Goal: Transaction & Acquisition: Purchase product/service

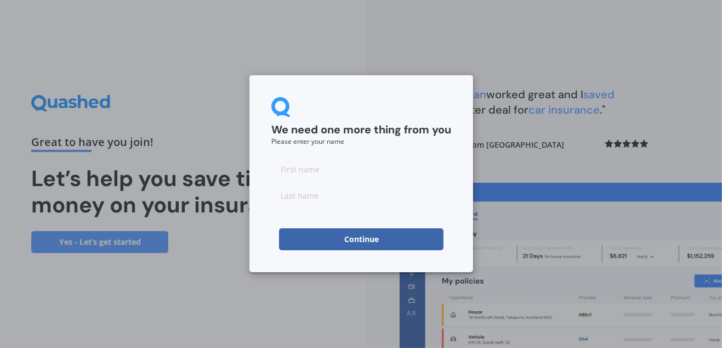
click at [304, 167] on input at bounding box center [361, 169] width 180 height 22
type input "[PERSON_NAME]"
type input "Shewan"
click at [368, 241] on button "Continue" at bounding box center [361, 239] width 164 height 22
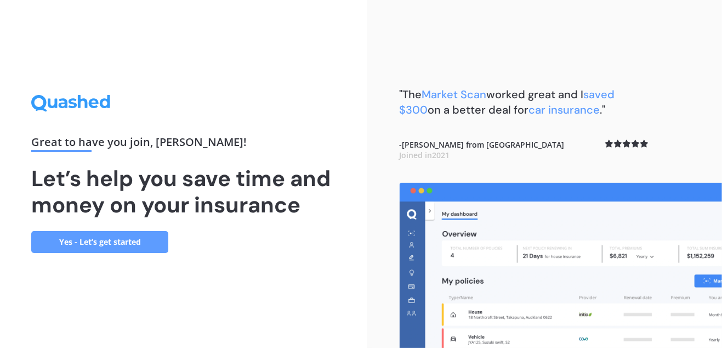
click at [118, 242] on link "Yes - Let’s get started" at bounding box center [99, 242] width 137 height 22
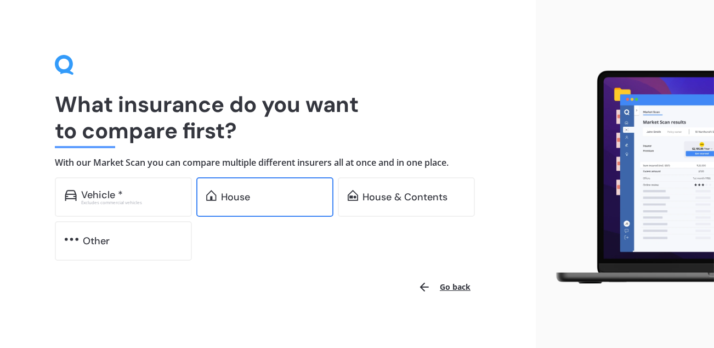
click at [239, 200] on div "House" at bounding box center [235, 196] width 29 height 11
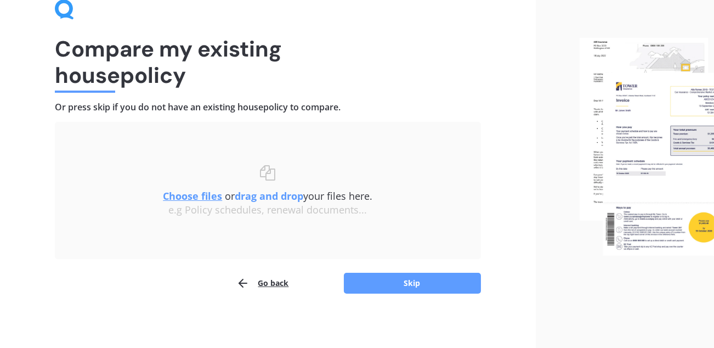
scroll to position [56, 0]
click at [430, 282] on button "Skip" at bounding box center [412, 282] width 137 height 21
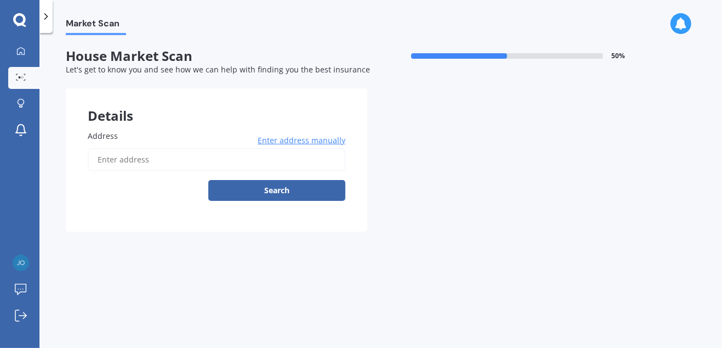
click at [160, 160] on input "Address" at bounding box center [217, 159] width 258 height 23
type input "[STREET_ADDRESS]"
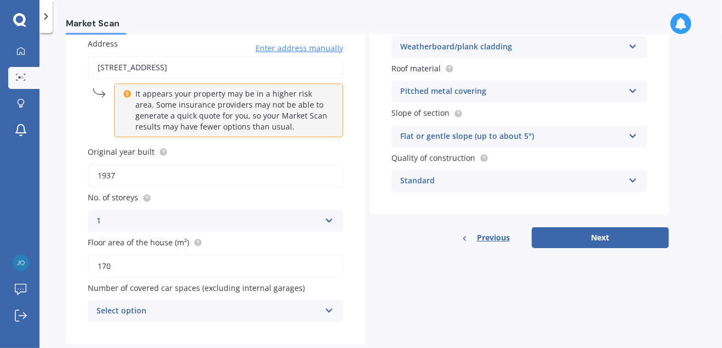
scroll to position [114, 0]
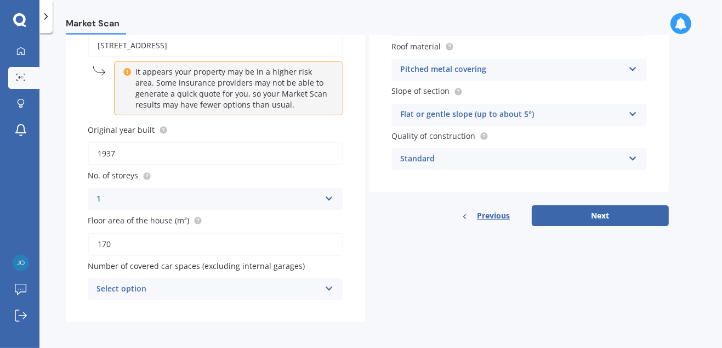
click at [329, 285] on icon at bounding box center [329, 286] width 9 height 8
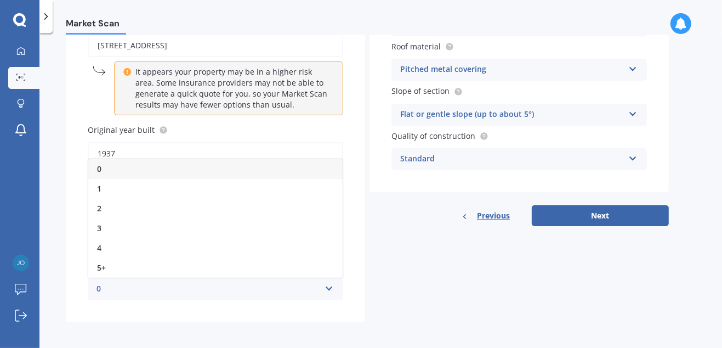
click at [130, 185] on div "1" at bounding box center [215, 189] width 254 height 20
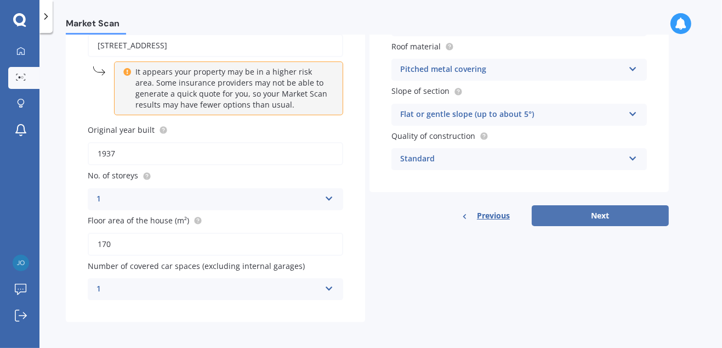
click at [613, 216] on button "Next" at bounding box center [600, 215] width 137 height 21
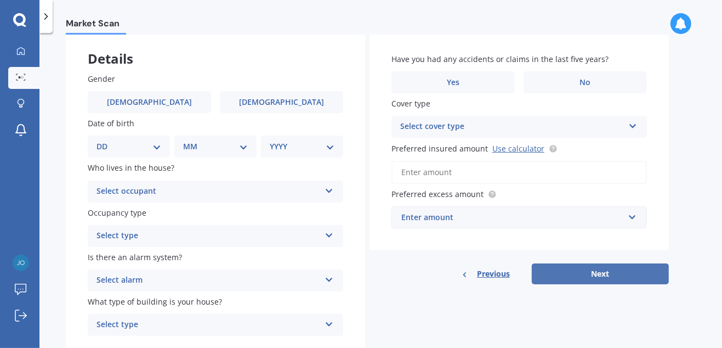
scroll to position [0, 0]
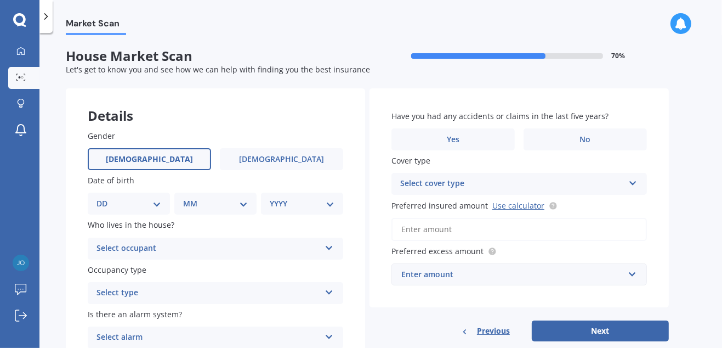
click at [162, 160] on label "[DEMOGRAPHIC_DATA]" at bounding box center [149, 159] width 123 height 22
click at [0, 0] on input "[DEMOGRAPHIC_DATA]" at bounding box center [0, 0] width 0 height 0
click at [161, 208] on div "DD 01 02 03 04 05 06 07 08 09 10 11 12 13 14 15 16 17 18 19 20 21 22 23 24 25 2…" at bounding box center [129, 203] width 82 height 22
click at [156, 205] on select "DD 01 02 03 04 05 06 07 08 09 10 11 12 13 14 15 16 17 18 19 20 21 22 23 24 25 2…" at bounding box center [128, 203] width 65 height 12
select select "17"
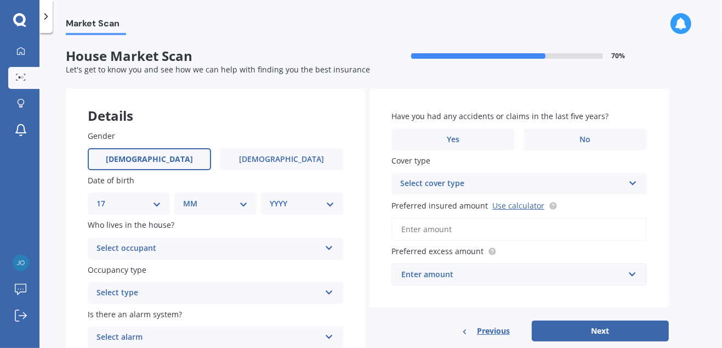
click at [105, 197] on select "DD 01 02 03 04 05 06 07 08 09 10 11 12 13 14 15 16 17 18 19 20 21 22 23 24 25 2…" at bounding box center [128, 203] width 65 height 12
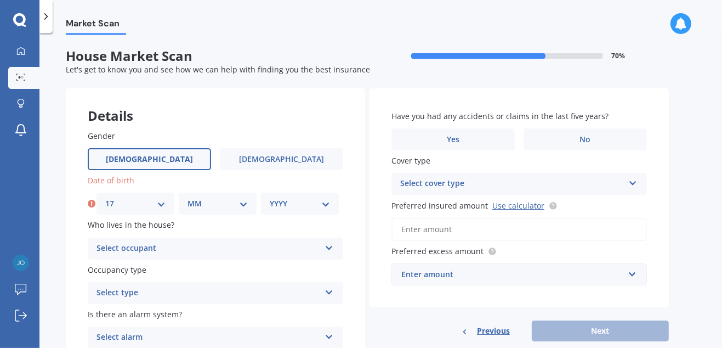
click at [241, 202] on select "MM 01 02 03 04 05 06 07 08 09 10 11 12" at bounding box center [217, 203] width 60 height 12
select select "04"
click at [187, 197] on select "MM 01 02 03 04 05 06 07 08 09 10 11 12" at bounding box center [217, 203] width 60 height 12
click at [310, 203] on select "YYYY 2009 2008 2007 2006 2005 2004 2003 2002 2001 2000 1999 1998 1997 1996 1995…" at bounding box center [300, 203] width 60 height 12
select select "1955"
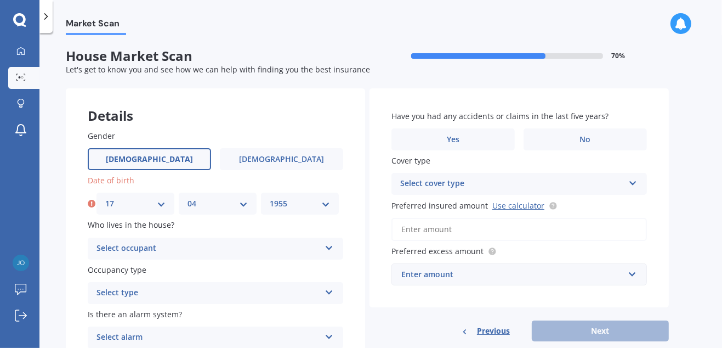
click at [270, 197] on select "YYYY 2009 2008 2007 2006 2005 2004 2003 2002 2001 2000 1999 1998 1997 1996 1995…" at bounding box center [300, 203] width 60 height 12
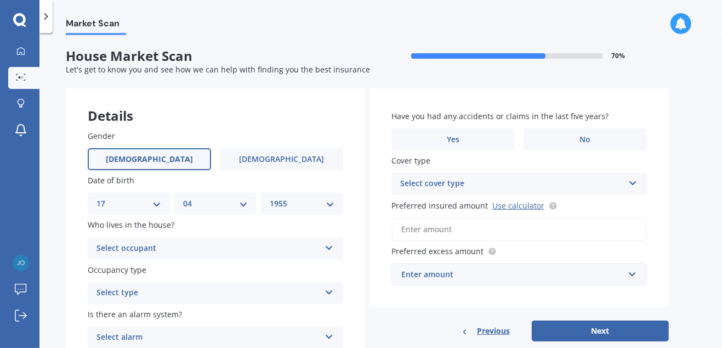
click at [329, 249] on icon at bounding box center [329, 246] width 9 height 8
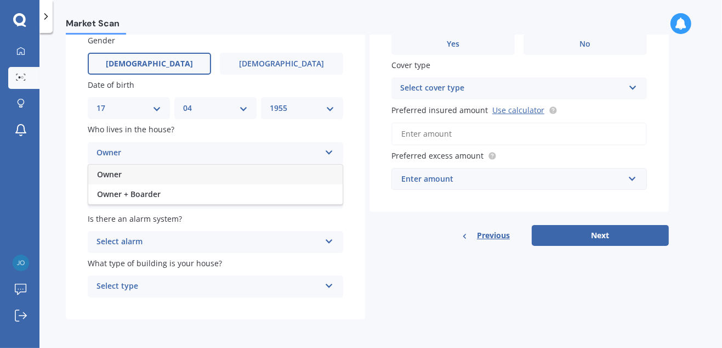
click at [259, 150] on div "Owner" at bounding box center [208, 152] width 224 height 13
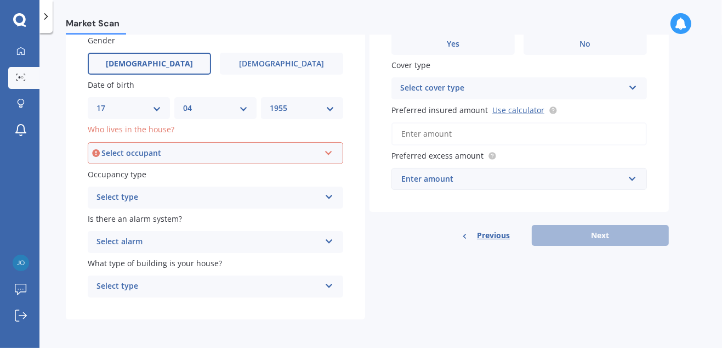
click at [98, 151] on icon at bounding box center [96, 152] width 8 height 11
click at [94, 151] on icon at bounding box center [96, 152] width 8 height 11
drag, startPoint x: 106, startPoint y: 148, endPoint x: 140, endPoint y: 155, distance: 34.6
click at [140, 155] on div "Select occupant" at bounding box center [210, 153] width 218 height 12
click at [132, 154] on div "Owner" at bounding box center [210, 153] width 218 height 12
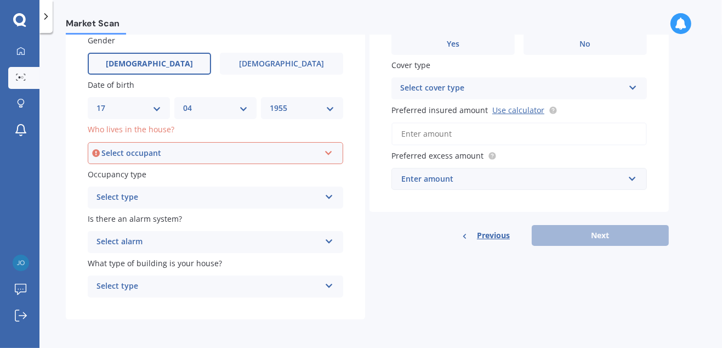
click at [132, 197] on div "Select type" at bounding box center [208, 197] width 224 height 13
click at [130, 151] on div "Select occupant" at bounding box center [210, 153] width 218 height 12
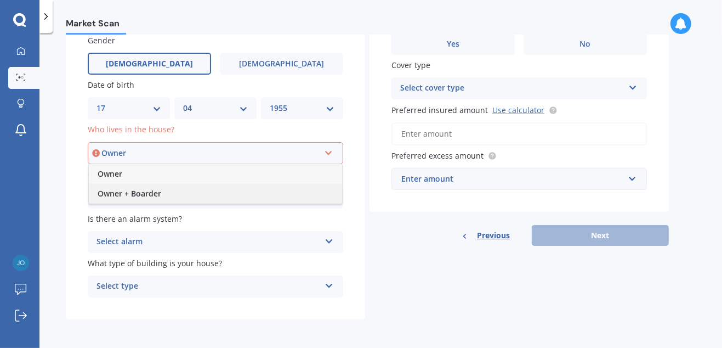
click at [147, 194] on span "Owner + Boarder" at bounding box center [130, 193] width 64 height 10
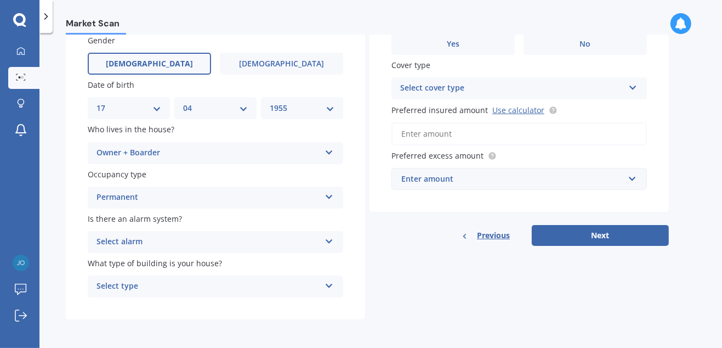
click at [327, 197] on icon at bounding box center [329, 195] width 9 height 8
click at [158, 220] on div "Permanent" at bounding box center [215, 219] width 254 height 20
click at [326, 286] on icon at bounding box center [329, 284] width 9 height 8
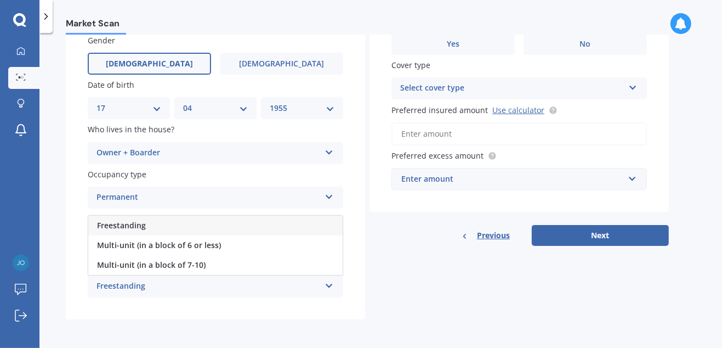
click at [207, 230] on div "Freestanding" at bounding box center [215, 225] width 254 height 20
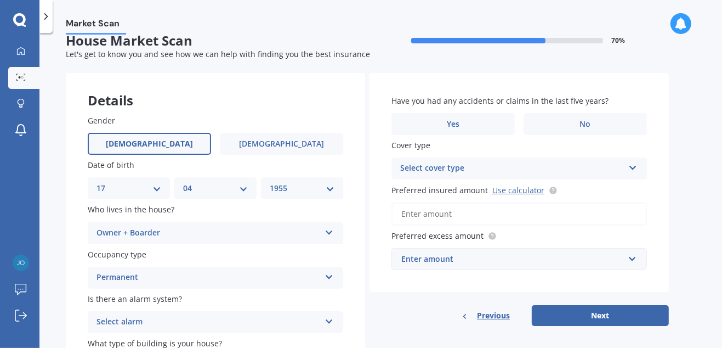
scroll to position [0, 0]
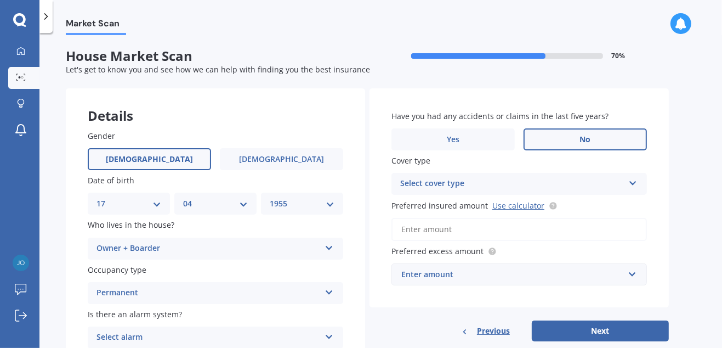
click at [574, 139] on label "No" at bounding box center [585, 139] width 123 height 22
click at [0, 0] on input "No" at bounding box center [0, 0] width 0 height 0
click at [628, 181] on icon at bounding box center [632, 181] width 9 height 8
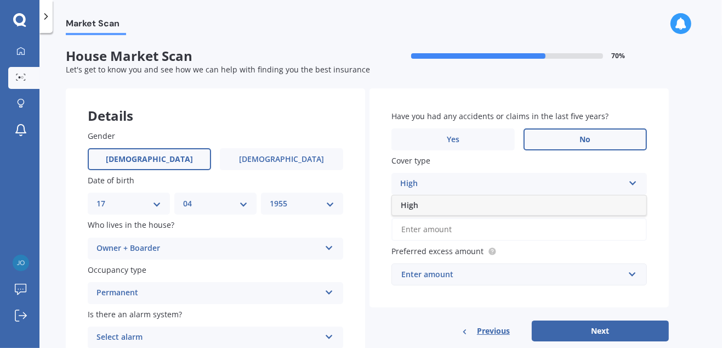
click at [456, 200] on div "High" at bounding box center [519, 205] width 254 height 20
click at [418, 228] on input "Preferred insured amount Use calculator" at bounding box center [518, 229] width 255 height 23
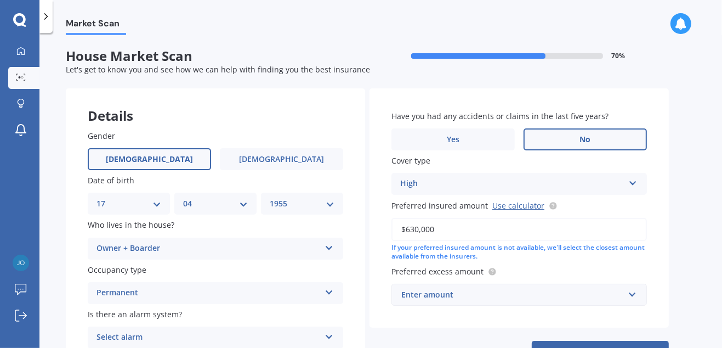
type input "$630,000"
click at [416, 297] on div "Enter amount" at bounding box center [512, 294] width 223 height 12
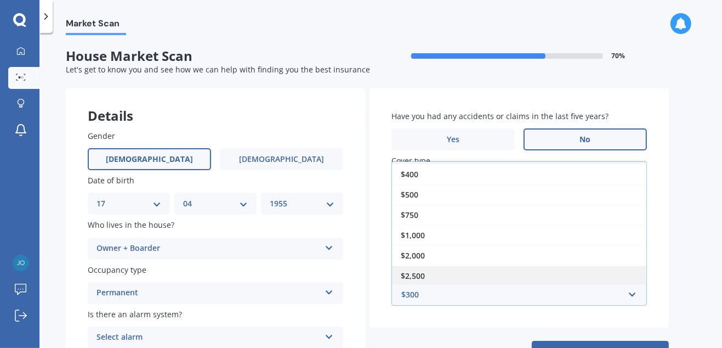
click at [437, 276] on div "$2,500" at bounding box center [519, 275] width 254 height 20
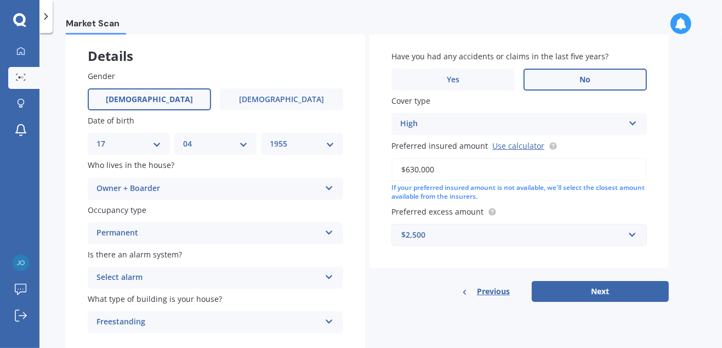
scroll to position [68, 0]
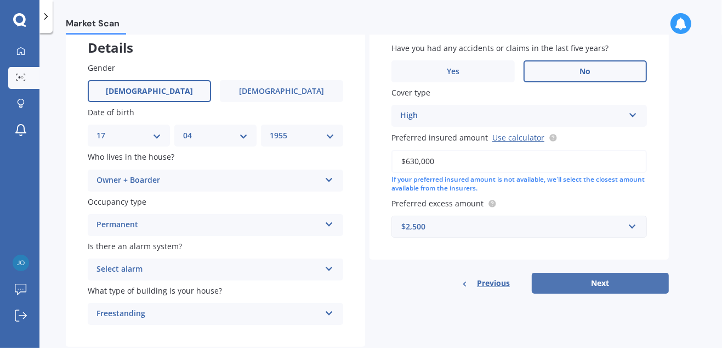
click at [594, 281] on button "Next" at bounding box center [600, 282] width 137 height 21
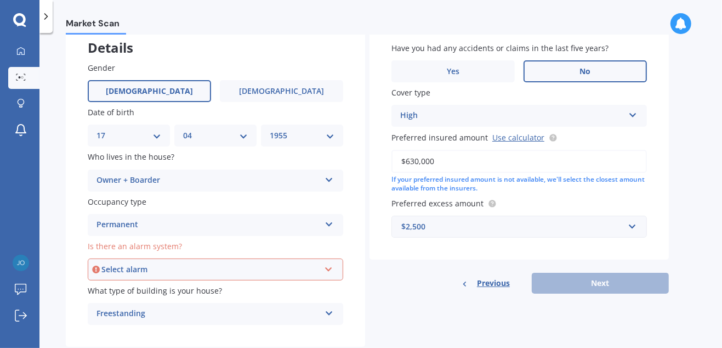
click at [325, 270] on icon at bounding box center [328, 267] width 9 height 8
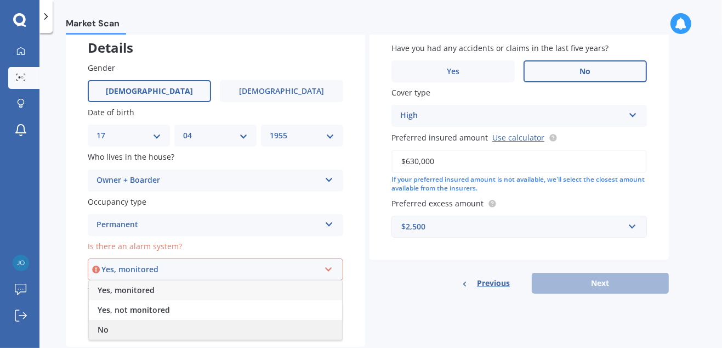
click at [178, 325] on div "No" at bounding box center [215, 330] width 253 height 20
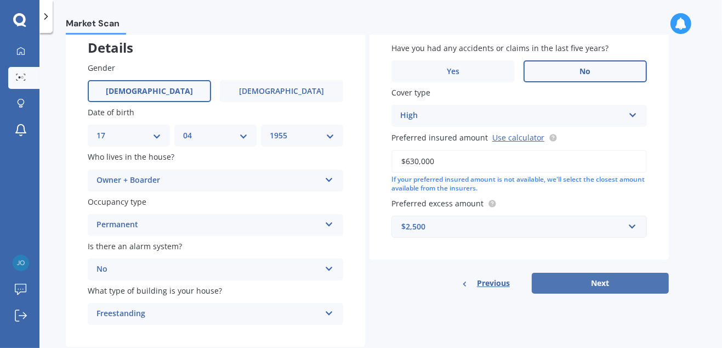
click at [575, 283] on button "Next" at bounding box center [600, 282] width 137 height 21
select select "17"
select select "04"
select select "1955"
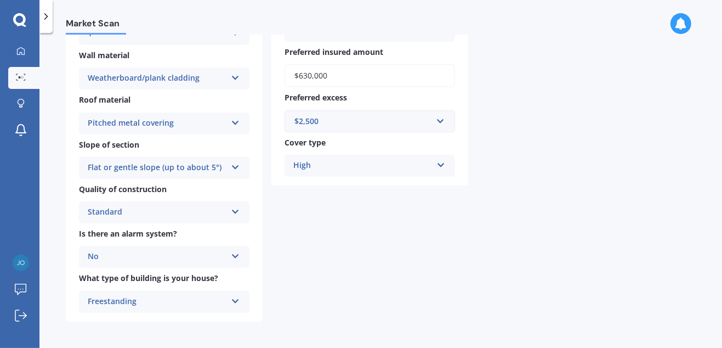
scroll to position [0, 0]
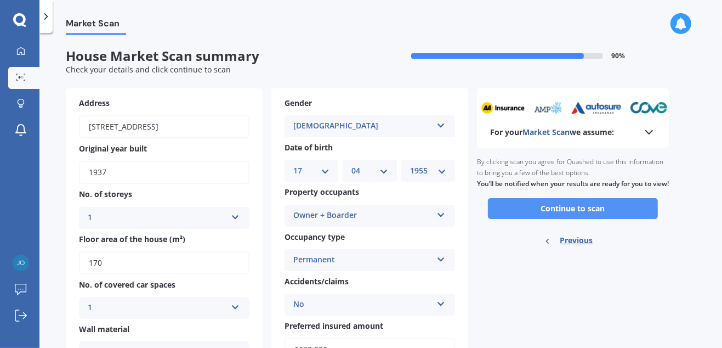
click at [566, 215] on button "Continue to scan" at bounding box center [573, 208] width 170 height 21
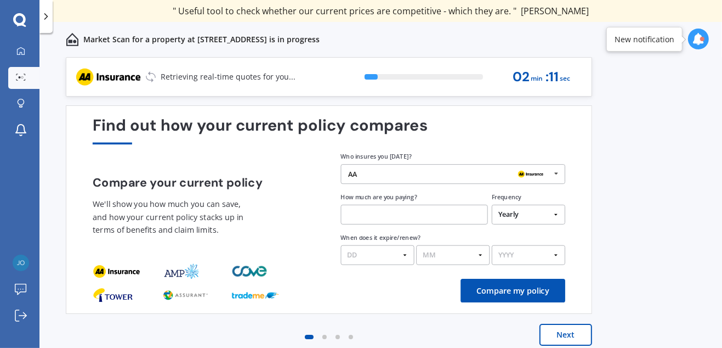
click at [365, 175] on div "AA" at bounding box center [449, 174] width 202 height 8
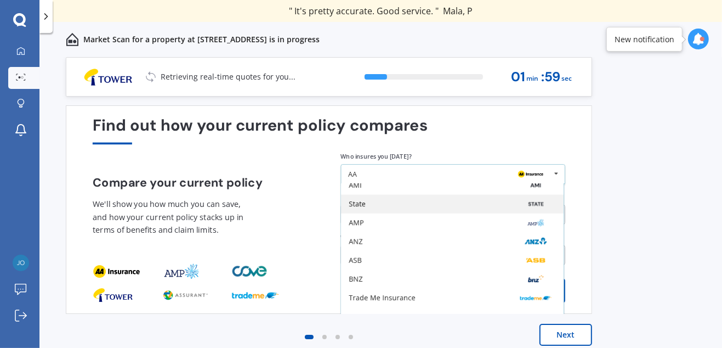
scroll to position [71, 0]
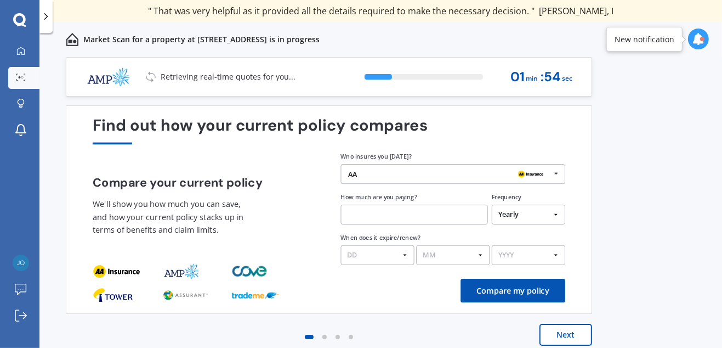
click at [639, 186] on div "Previous 60,000+ Kiwis have signed up to shop and save on insurance with us " H…" at bounding box center [380, 214] width 683 height 315
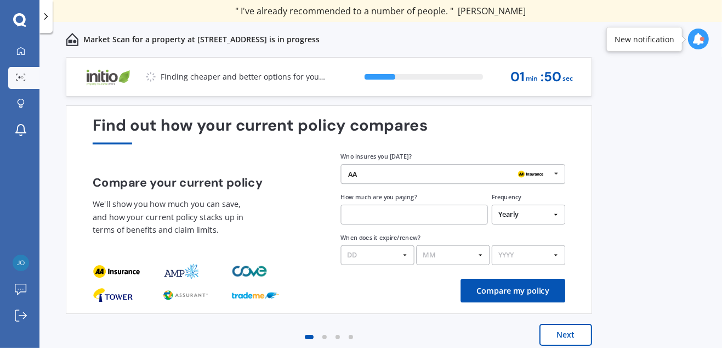
click at [563, 336] on button "Next" at bounding box center [565, 334] width 53 height 22
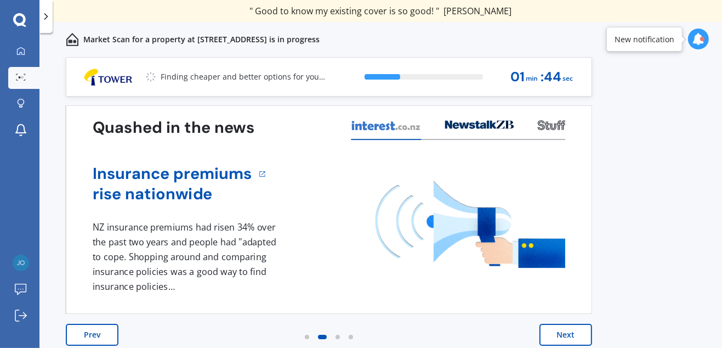
scroll to position [8, 0]
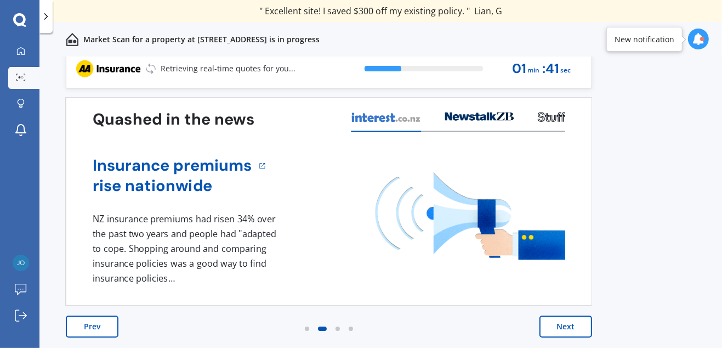
click at [558, 323] on button "Next" at bounding box center [565, 326] width 53 height 22
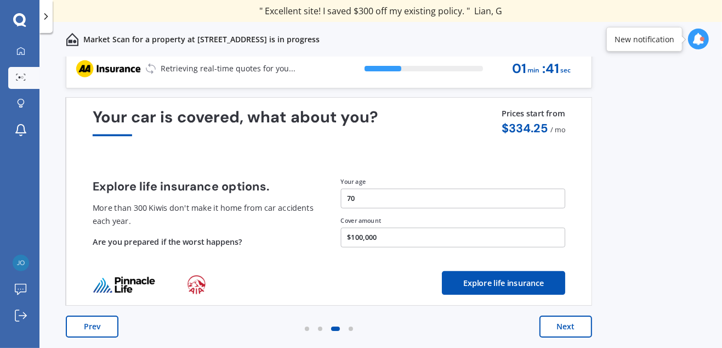
scroll to position [0, 0]
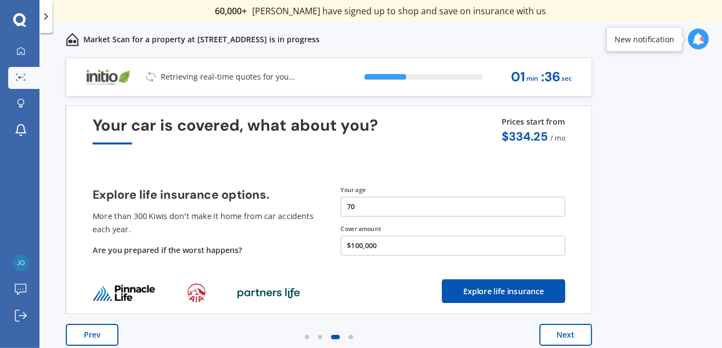
click at [569, 336] on button "Next" at bounding box center [565, 334] width 53 height 22
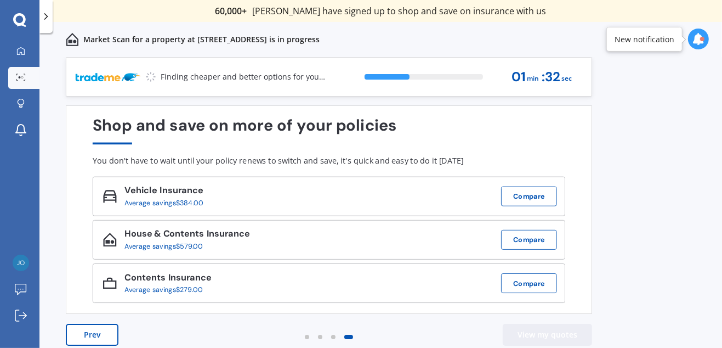
scroll to position [8, 0]
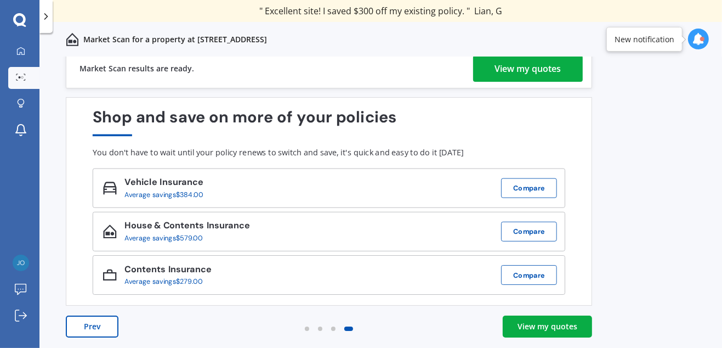
click at [530, 69] on div "View my quotes" at bounding box center [528, 68] width 66 height 26
